Goal: Transaction & Acquisition: Purchase product/service

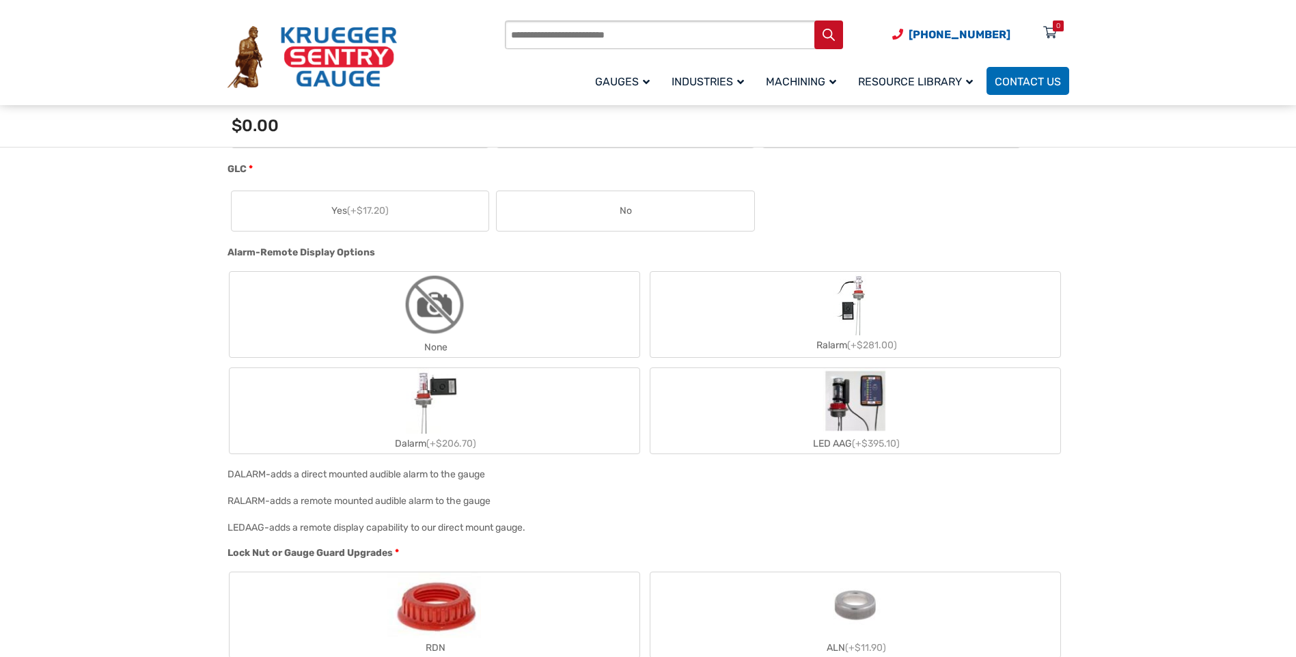
scroll to position [1093, 0]
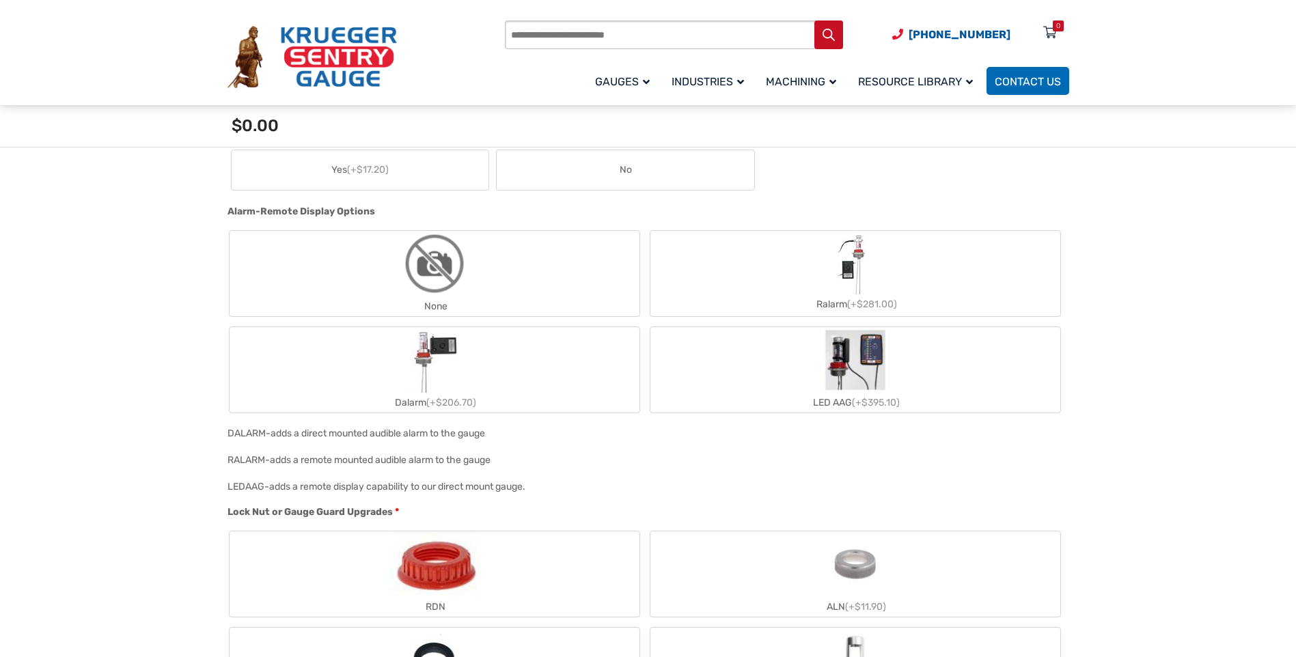
click at [876, 344] on img "LED AAG" at bounding box center [856, 360] width 66 height 66
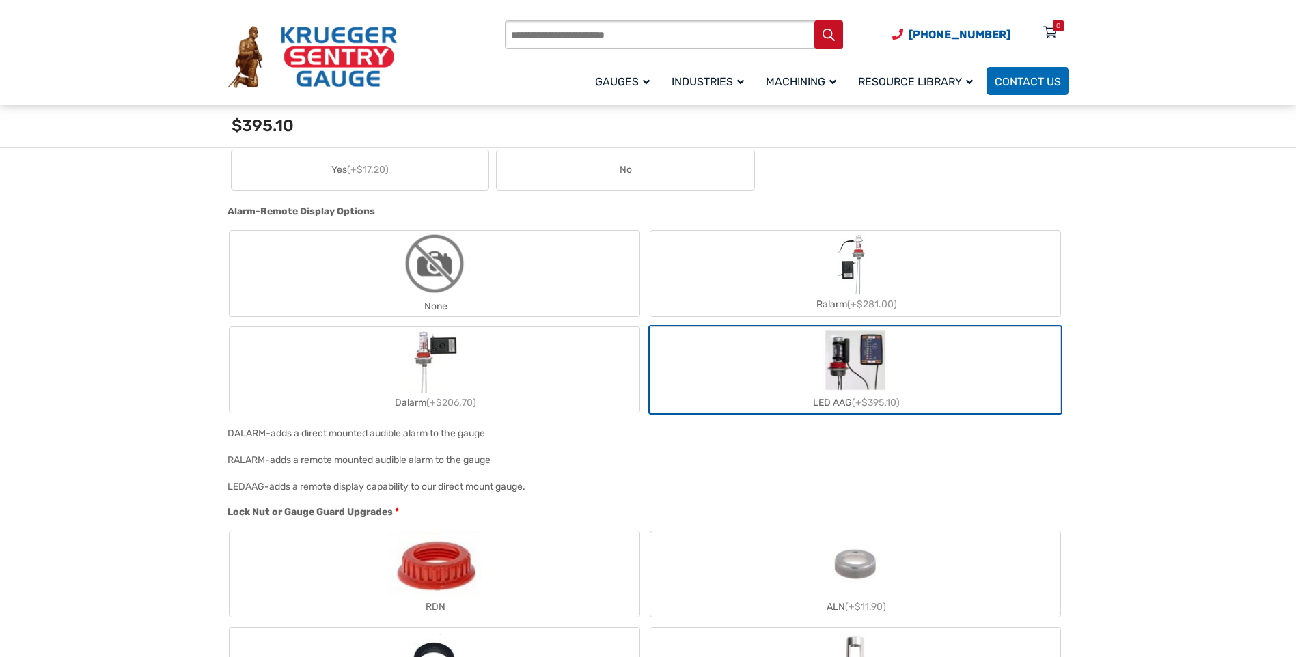
click at [434, 352] on img "Dalarm" at bounding box center [434, 360] width 57 height 66
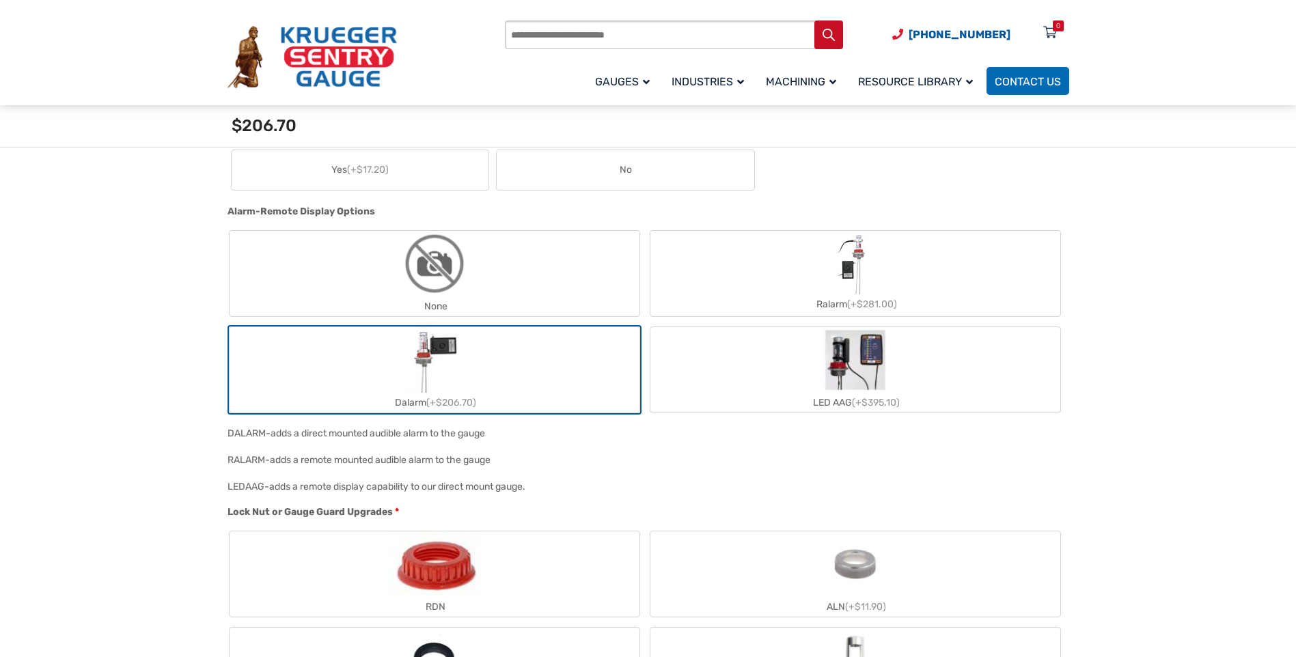
click at [434, 350] on img "Dalarm" at bounding box center [434, 360] width 57 height 66
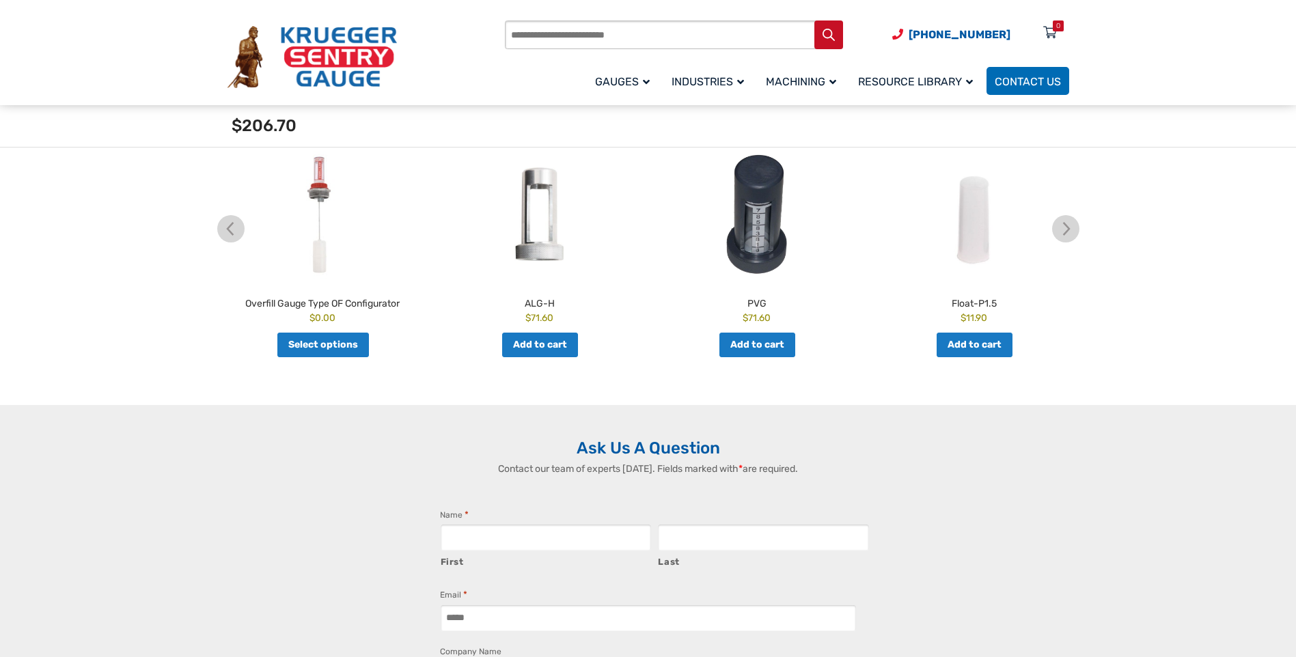
scroll to position [2323, 0]
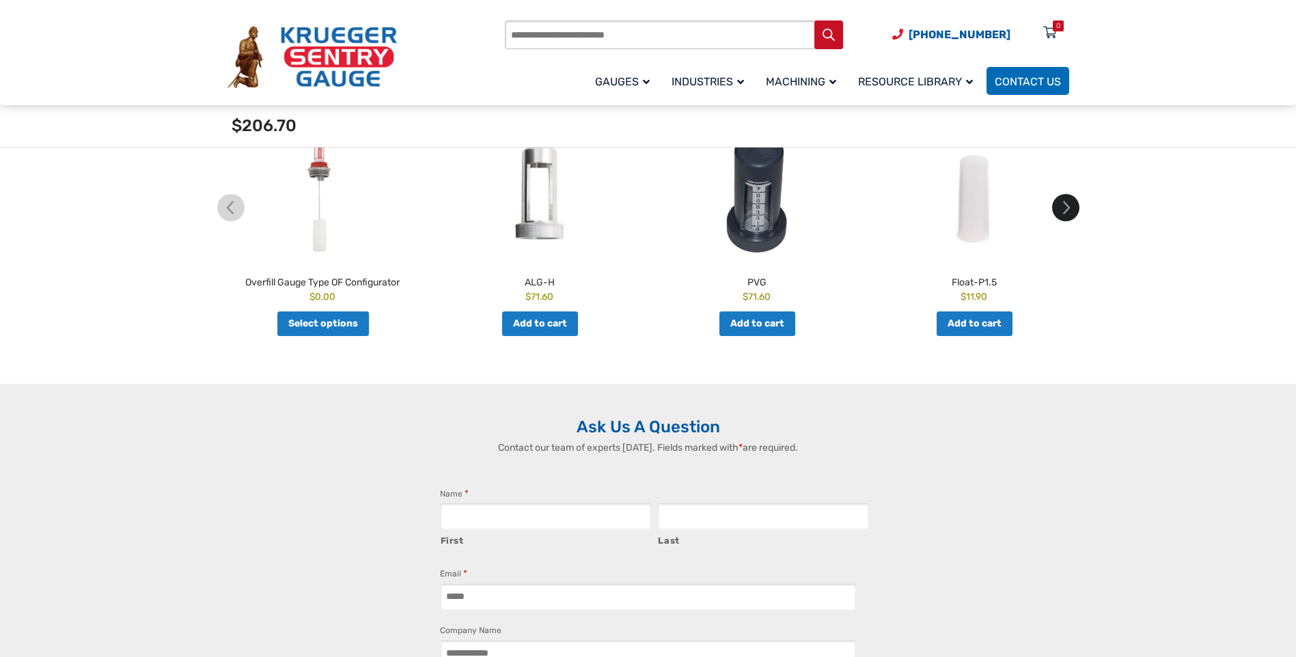
click at [1068, 200] on img at bounding box center [1065, 207] width 27 height 27
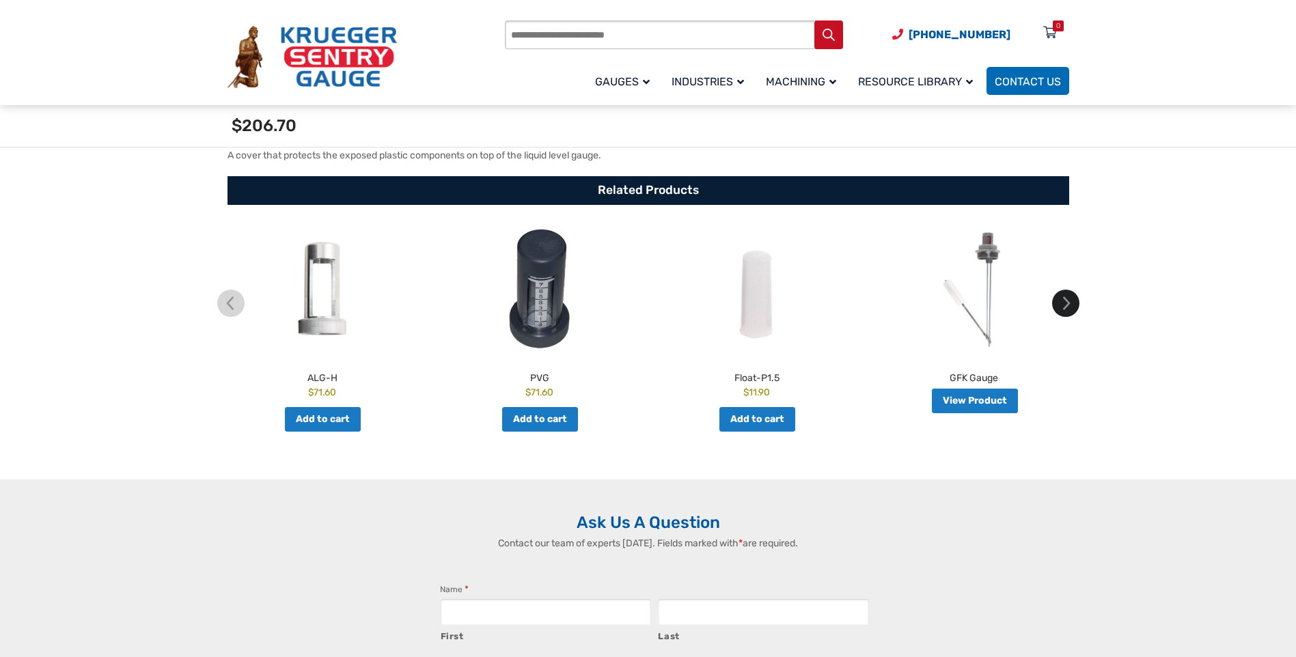
scroll to position [2186, 0]
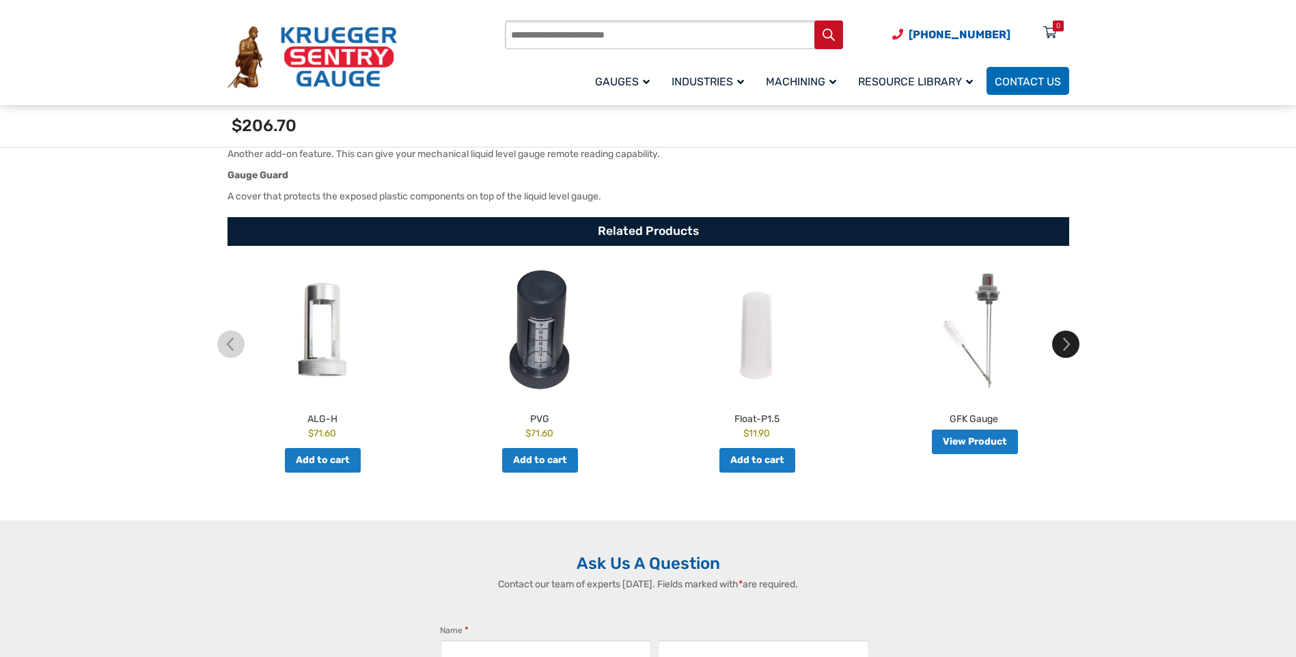
click at [1068, 345] on img at bounding box center [1065, 344] width 27 height 27
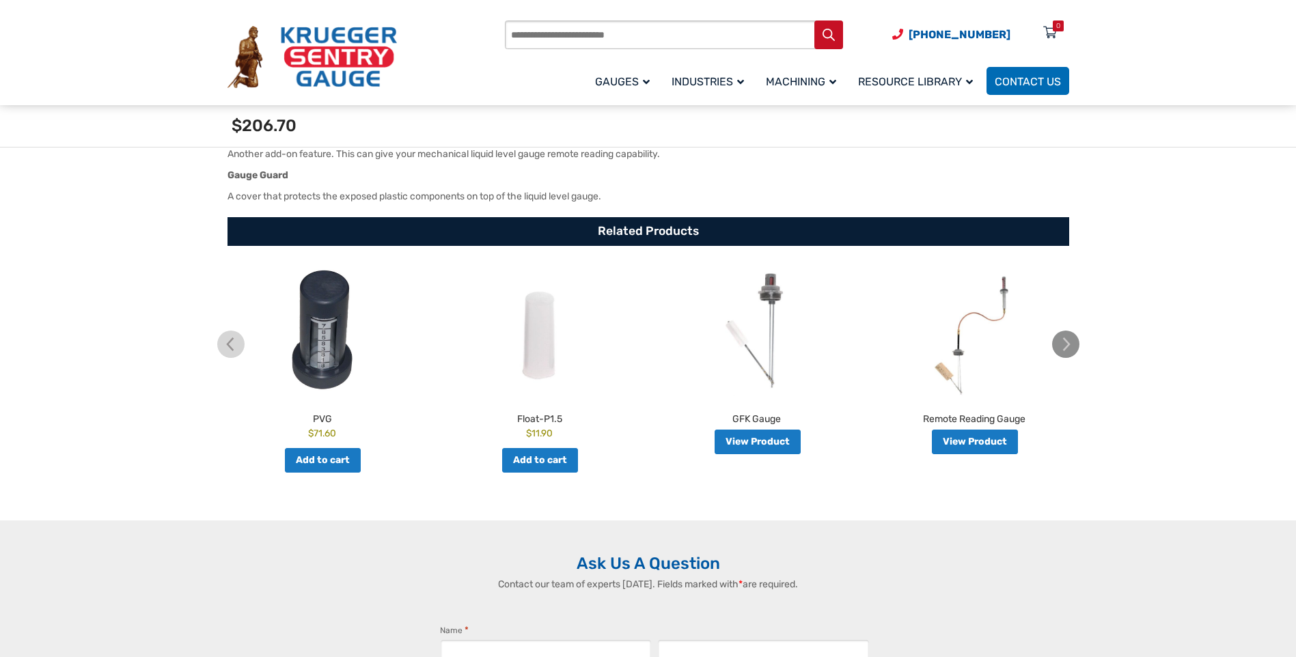
click at [1068, 345] on img at bounding box center [1065, 344] width 27 height 27
click at [1066, 342] on img at bounding box center [1065, 344] width 27 height 27
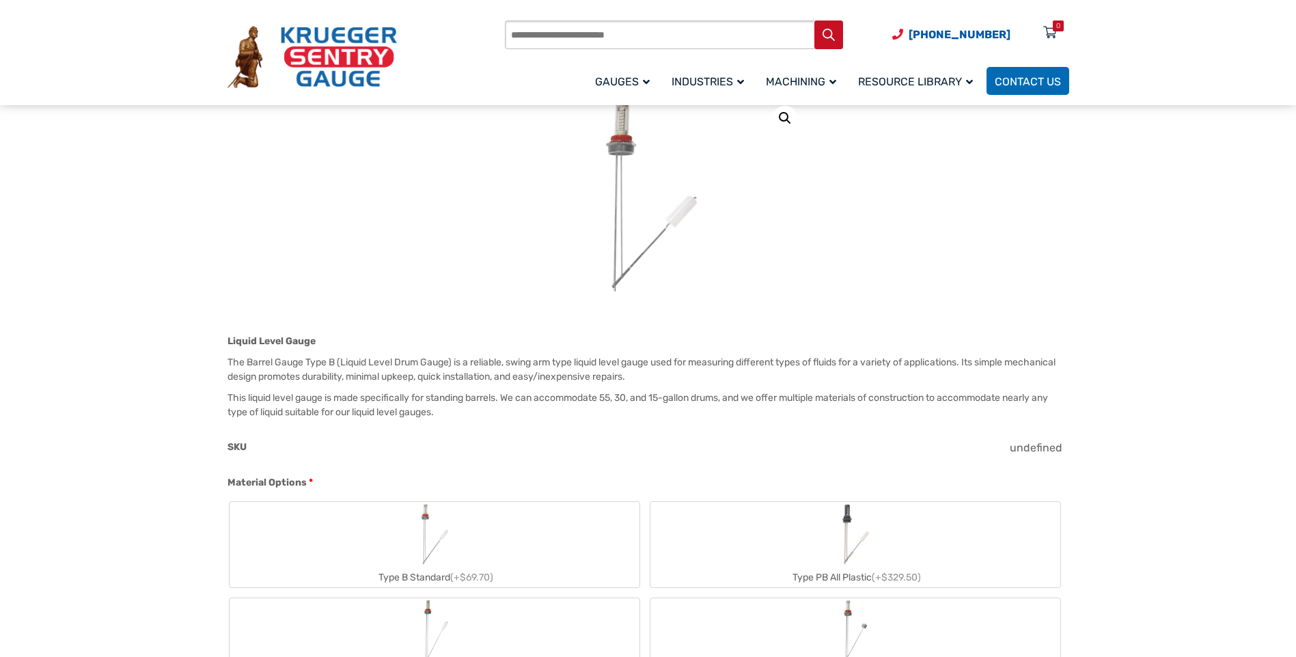
scroll to position [0, 0]
